Goal: Navigation & Orientation: Find specific page/section

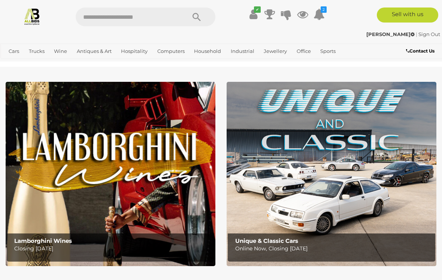
click at [0, 0] on link "View All Industrial Auctions" at bounding box center [0, 0] width 0 height 0
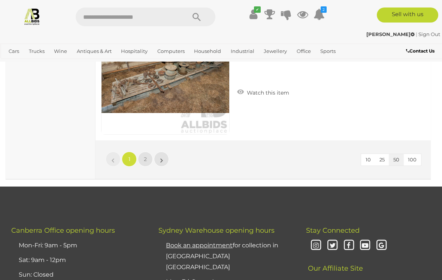
scroll to position [7122, 0]
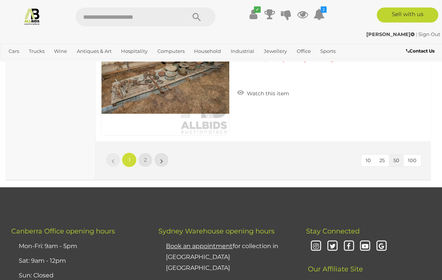
click at [167, 152] on link "»" at bounding box center [161, 159] width 15 height 15
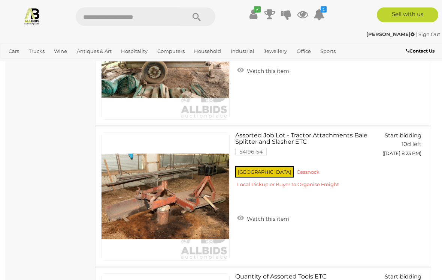
scroll to position [6575, 0]
click at [34, 53] on link "Trucks" at bounding box center [37, 51] width 22 height 12
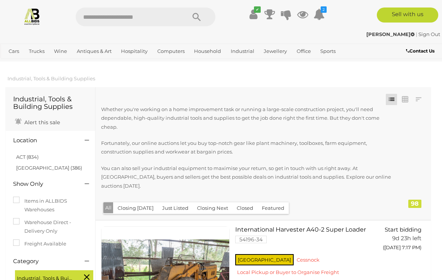
click at [0, 0] on link "View All Trucks Auctions" at bounding box center [0, 0] width 0 height 0
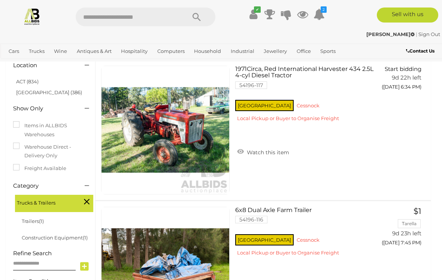
scroll to position [57, 0]
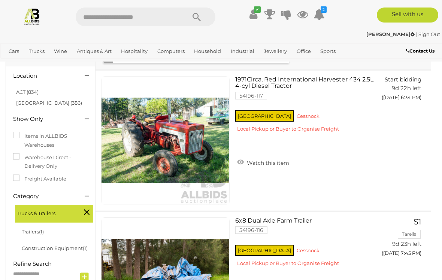
click at [0, 0] on link "View All Cars Auctions" at bounding box center [0, 0] width 0 height 0
